Goal: Task Accomplishment & Management: Manage account settings

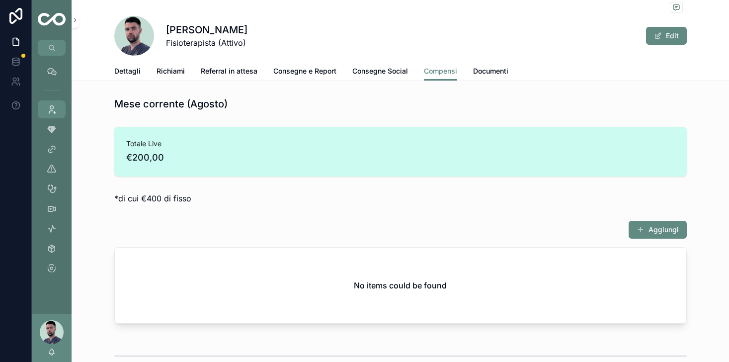
scroll to position [391, 0]
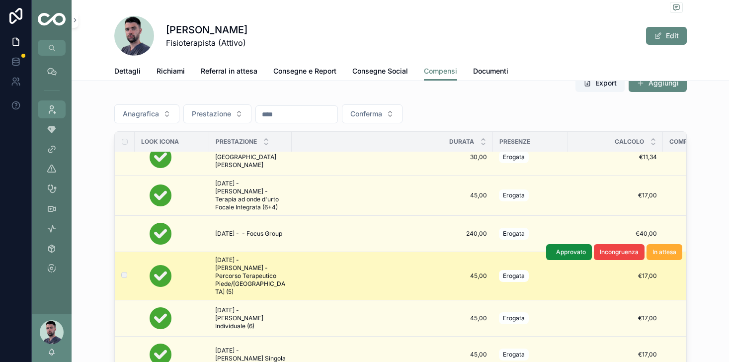
scroll to position [126, 0]
click at [558, 256] on button "Approvato" at bounding box center [569, 252] width 46 height 16
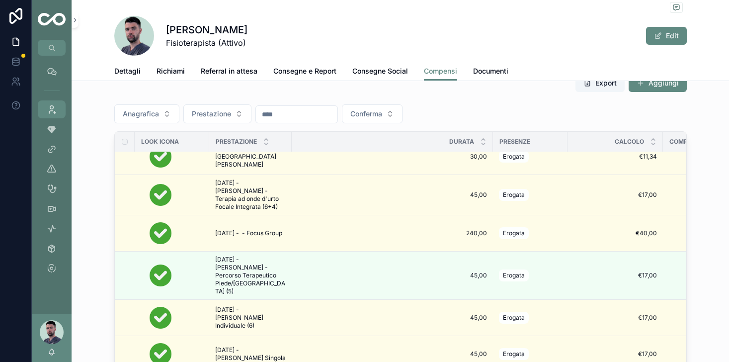
click at [0, 0] on span "Approvato" at bounding box center [0, 0] width 0 height 0
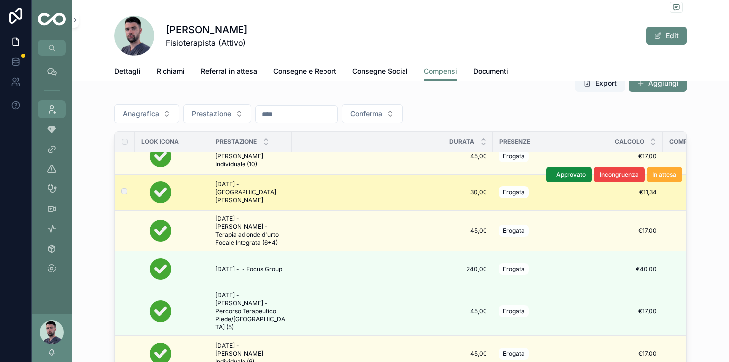
scroll to position [88, 0]
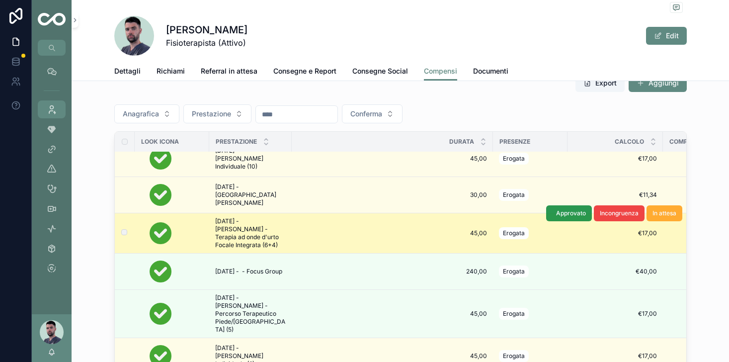
click at [555, 216] on button "Approvato" at bounding box center [569, 213] width 46 height 16
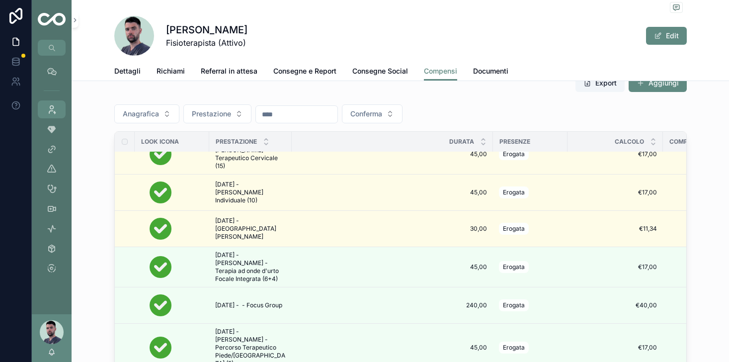
scroll to position [53, 0]
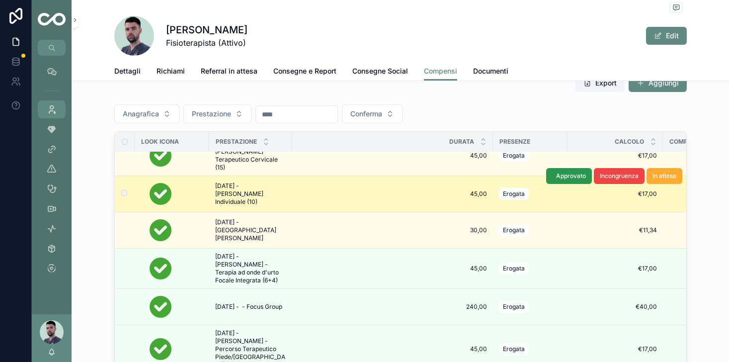
click at [557, 176] on span "Approvato" at bounding box center [571, 176] width 30 height 8
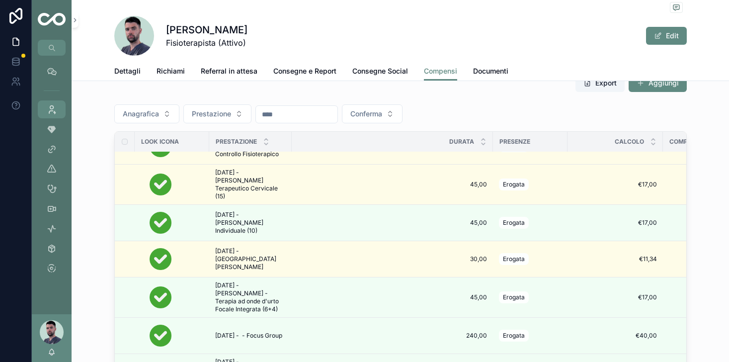
scroll to position [22, 0]
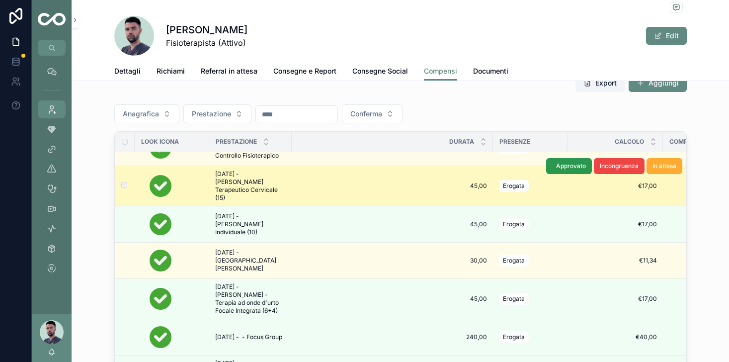
click at [561, 169] on span "Approvato" at bounding box center [571, 166] width 30 height 8
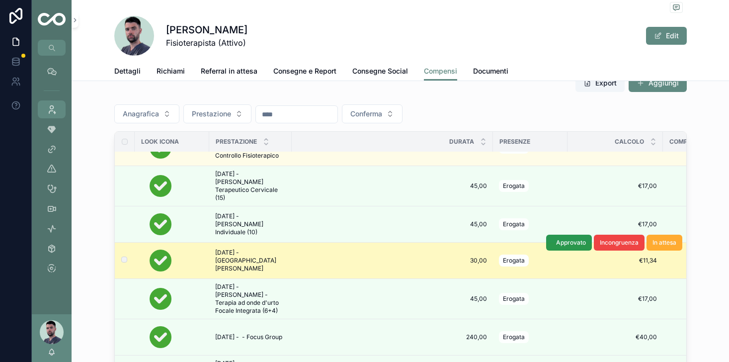
click at [554, 244] on button "Approvato" at bounding box center [569, 243] width 46 height 16
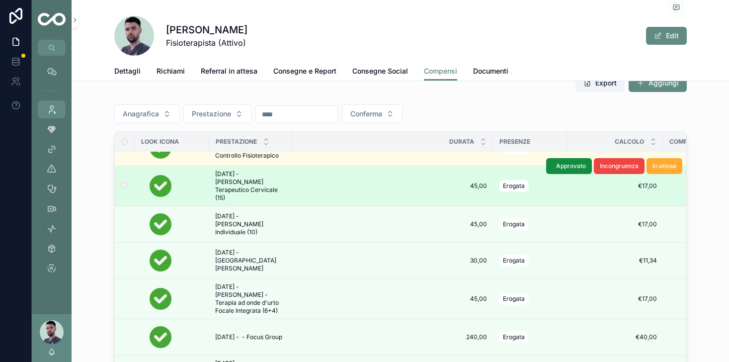
scroll to position [0, 0]
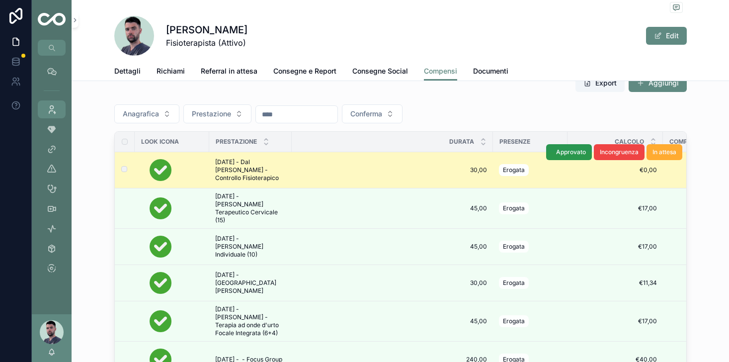
click at [566, 151] on span "Approvato" at bounding box center [571, 152] width 30 height 8
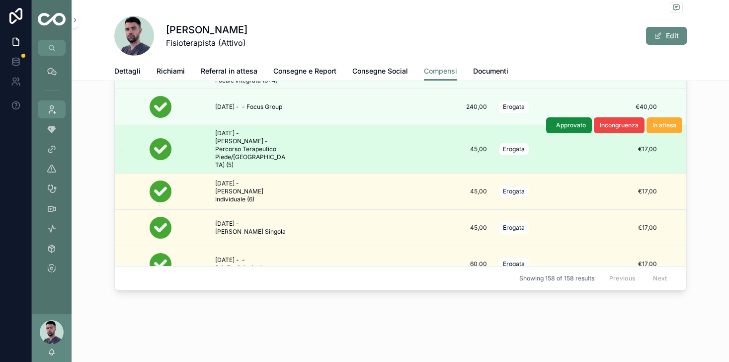
scroll to position [148, 0]
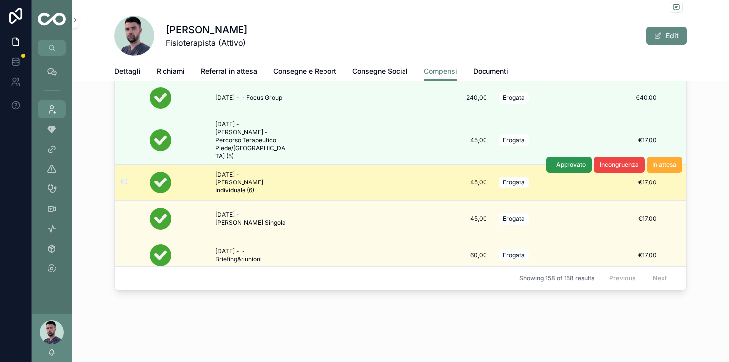
click at [553, 159] on button "Approvato" at bounding box center [569, 165] width 46 height 16
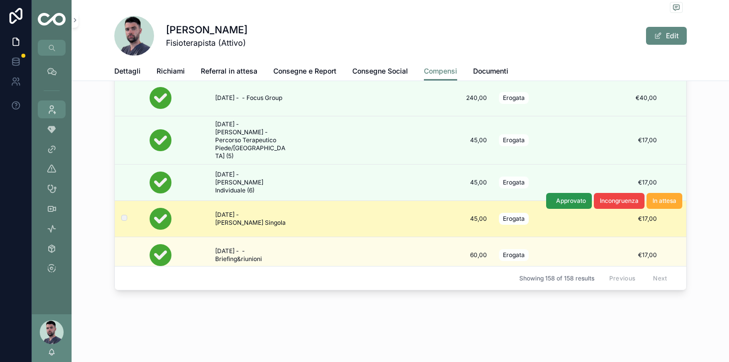
click at [563, 197] on span "Approvato" at bounding box center [571, 201] width 30 height 8
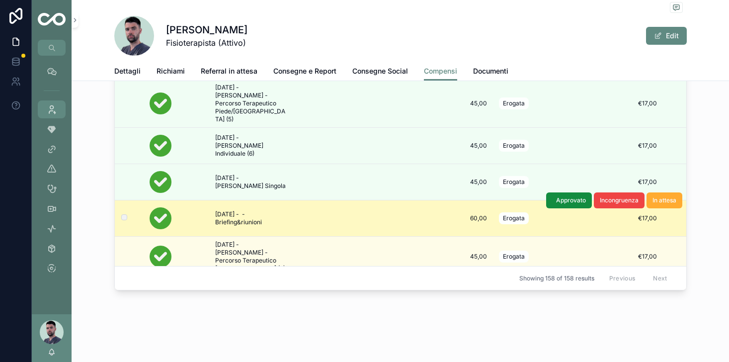
scroll to position [197, 0]
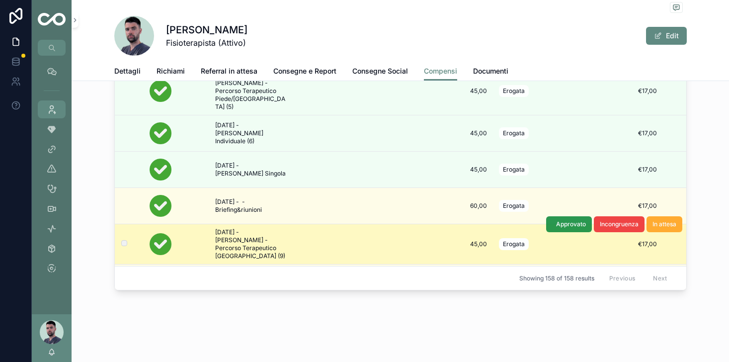
click at [574, 220] on span "Approvato" at bounding box center [571, 224] width 30 height 8
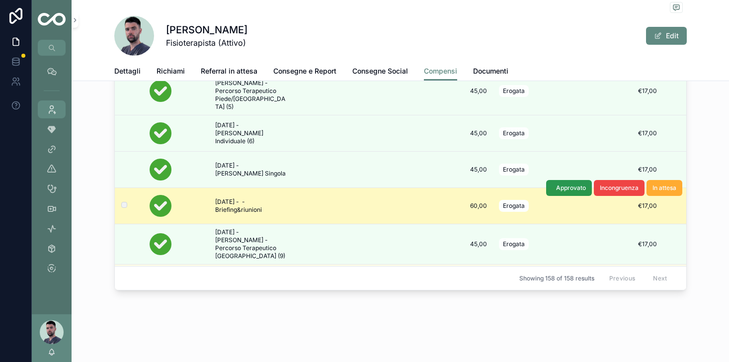
click at [569, 184] on span "Approvato" at bounding box center [571, 188] width 30 height 8
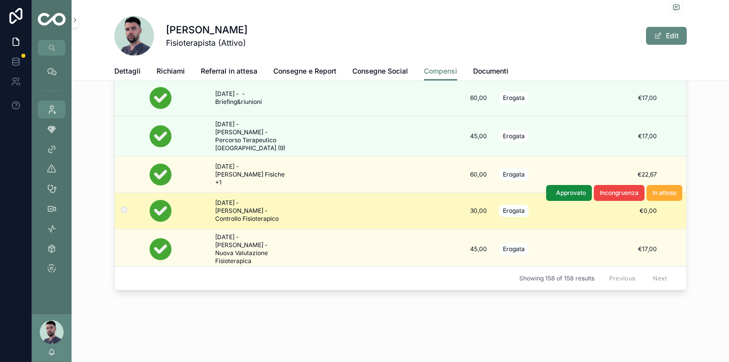
scroll to position [314, 0]
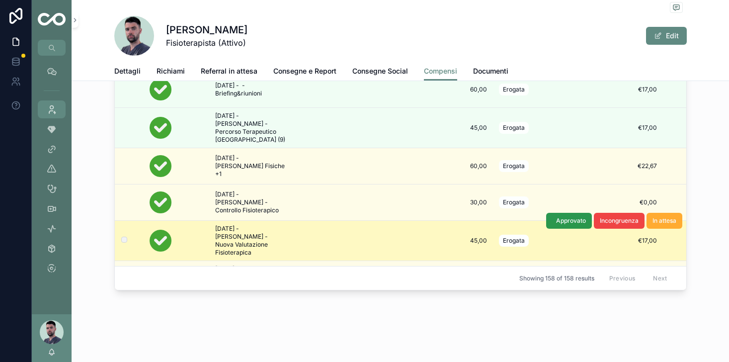
click at [552, 213] on button "Approvato" at bounding box center [569, 221] width 46 height 16
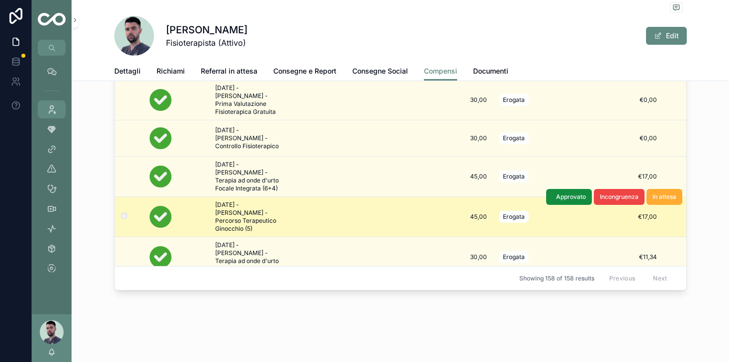
scroll to position [498, 0]
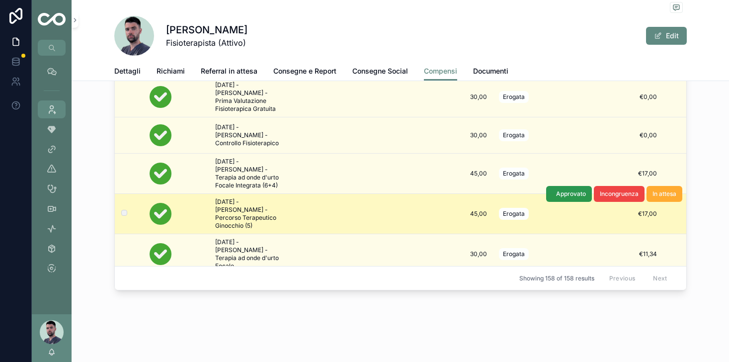
click at [560, 190] on span "Approvato" at bounding box center [571, 194] width 30 height 8
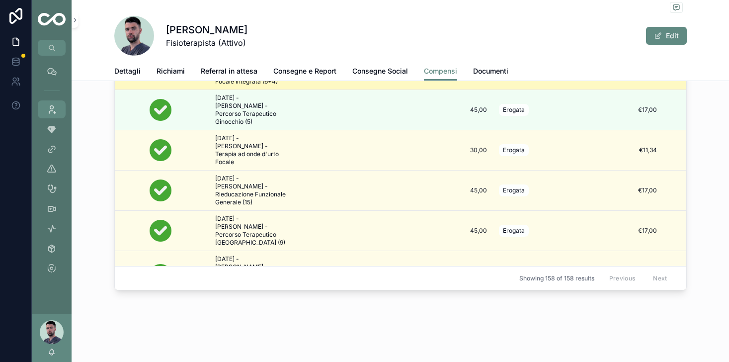
scroll to position [619, 0]
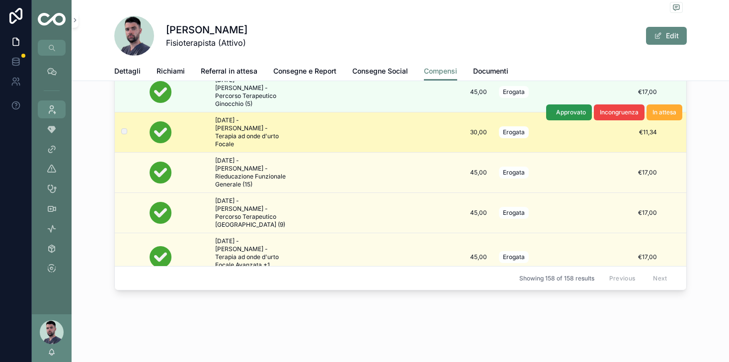
click at [562, 108] on span "Approvato" at bounding box center [571, 112] width 30 height 8
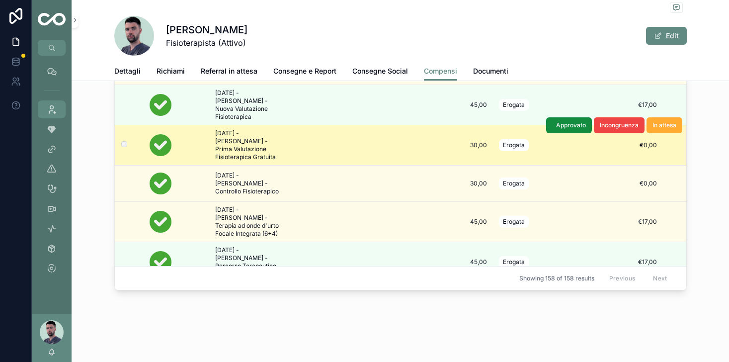
scroll to position [330, 0]
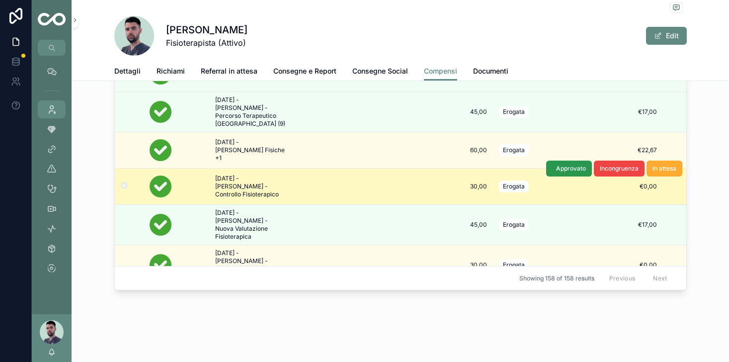
click at [564, 165] on span "Approvato" at bounding box center [571, 169] width 30 height 8
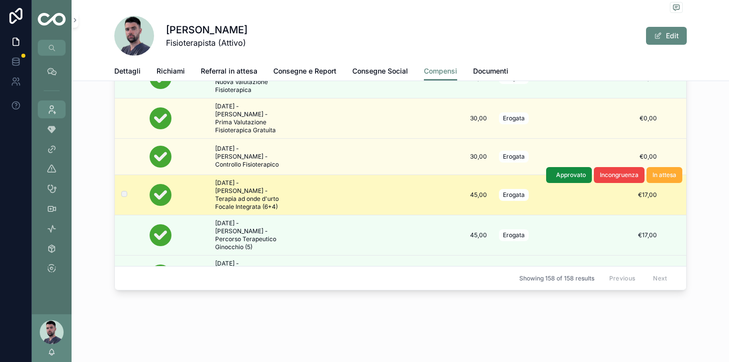
scroll to position [478, 0]
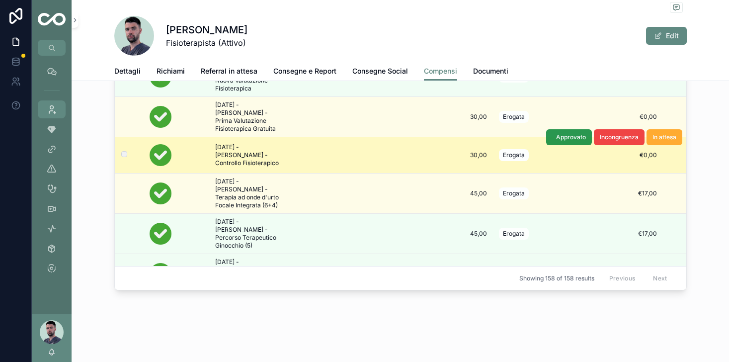
click at [564, 133] on span "Approvato" at bounding box center [571, 137] width 30 height 8
